Goal: Task Accomplishment & Management: Complete application form

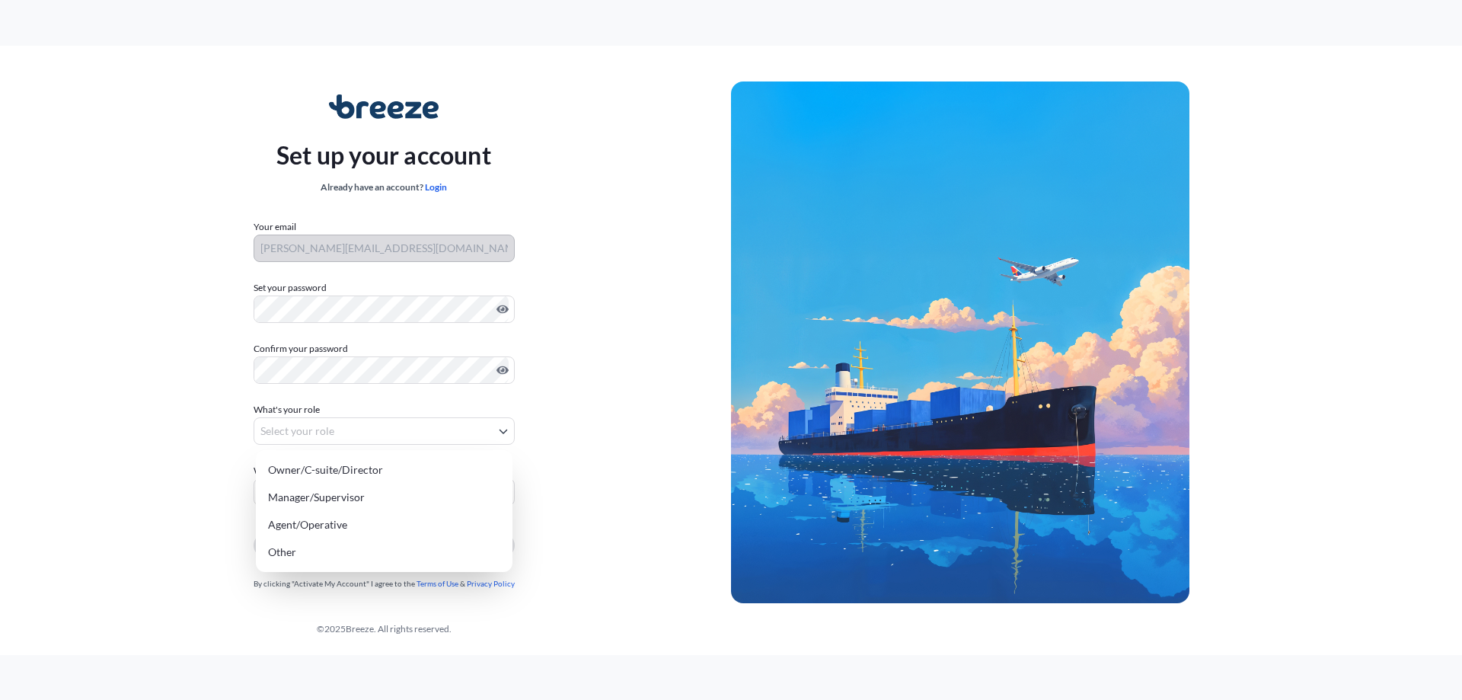
click at [497, 419] on body "Set up your account Already have an account? Login Your email [PERSON_NAME][EMA…" at bounding box center [731, 350] width 1462 height 700
click at [334, 419] on div "Agent/Operative" at bounding box center [384, 524] width 245 height 27
select select "agent/operative"
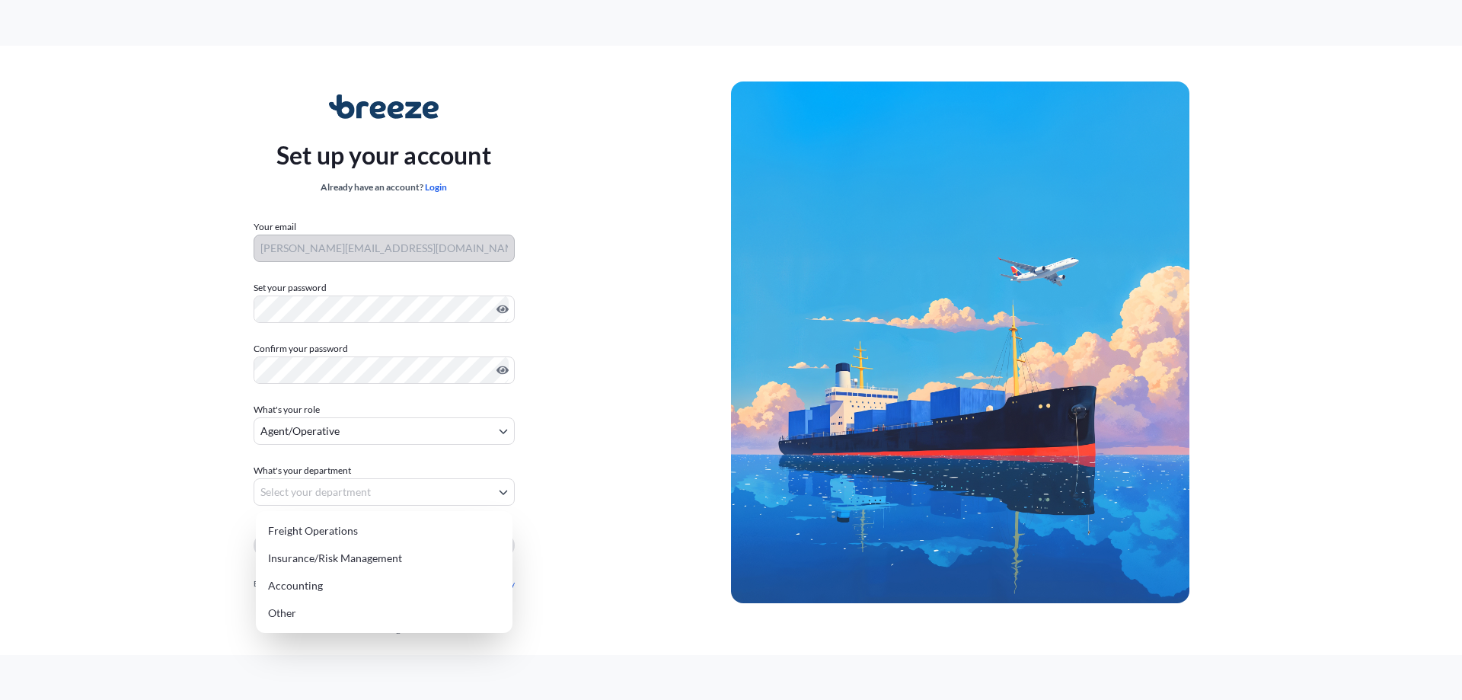
click at [324, 419] on body "Set up your account Already have an account? Login Your email [PERSON_NAME][EMA…" at bounding box center [731, 350] width 1462 height 700
click at [320, 419] on div "Freight Operations" at bounding box center [384, 530] width 245 height 27
select select "freight operations"
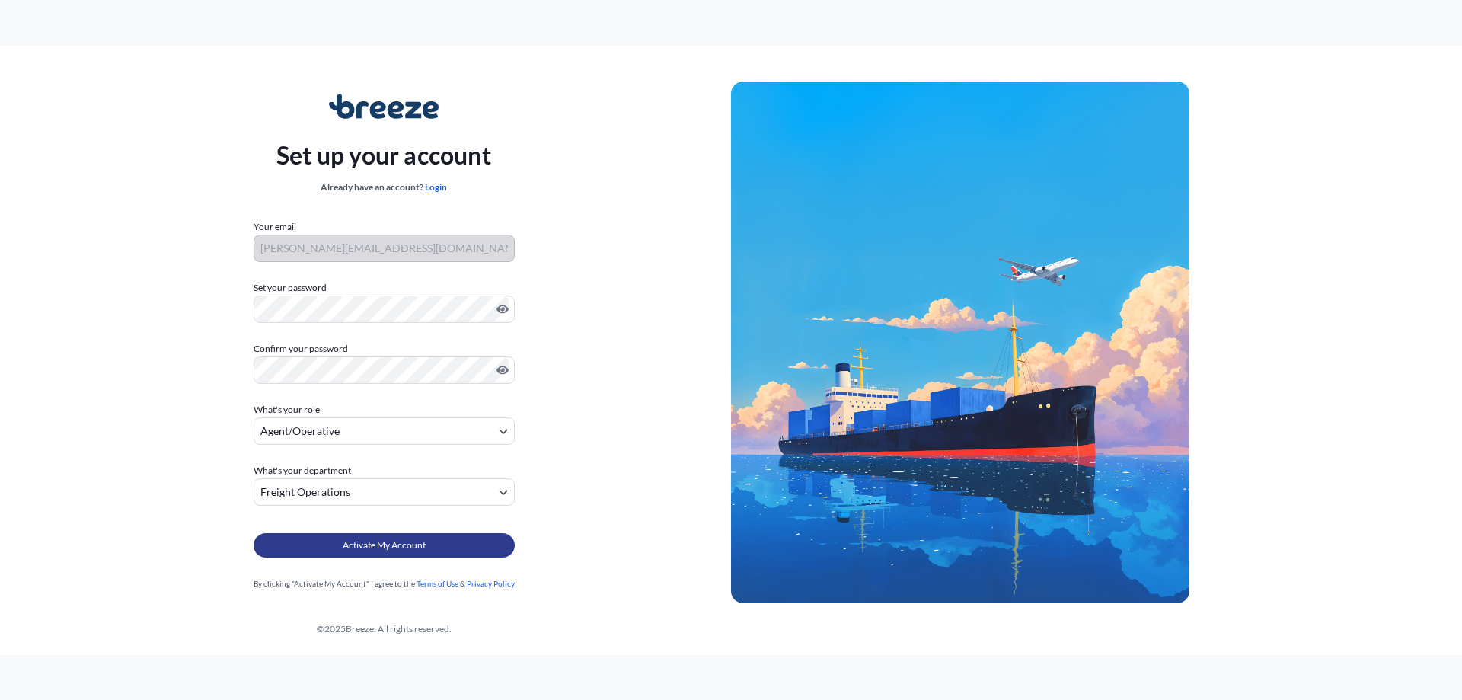
click at [398, 419] on span "Activate My Account" at bounding box center [384, 545] width 83 height 15
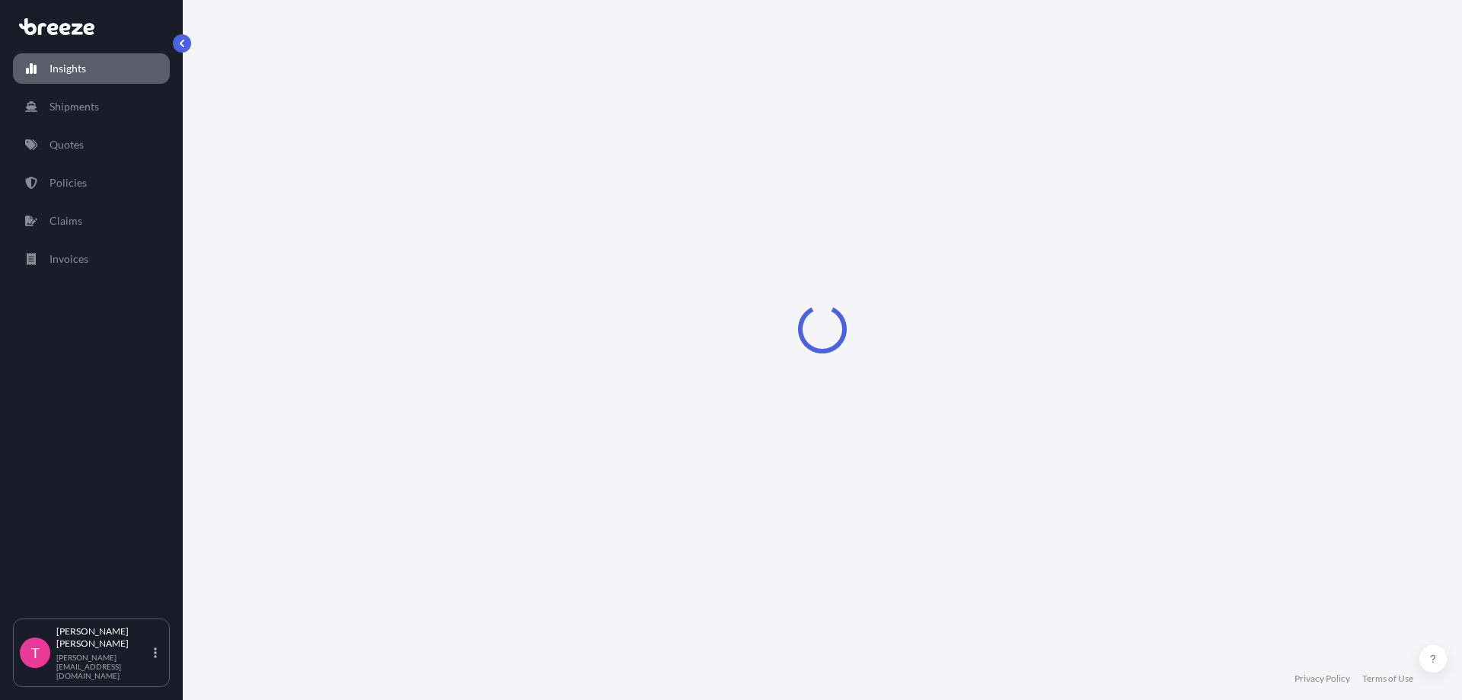
select select "2025"
